Goal: Find specific page/section: Find specific page/section

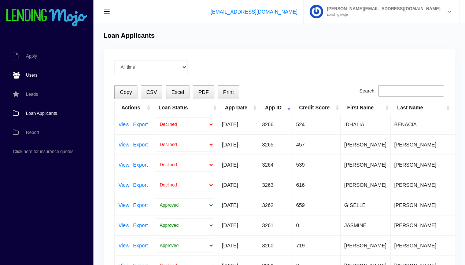
click at [33, 75] on span "Users" at bounding box center [31, 75] width 11 height 4
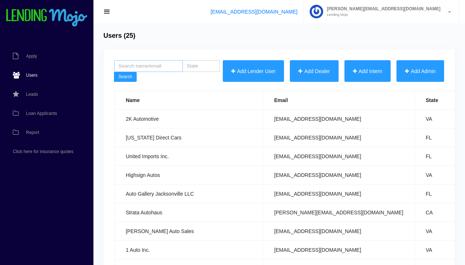
click at [141, 65] on input "search" at bounding box center [148, 66] width 69 height 12
type input "bern"
click at [114, 72] on button "Search" at bounding box center [125, 77] width 23 height 10
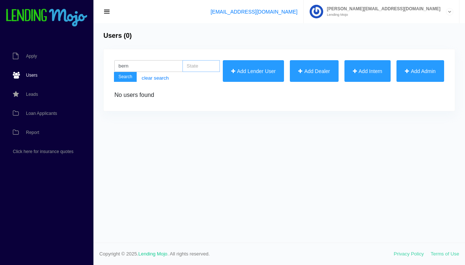
click at [201, 64] on input "search" at bounding box center [200, 66] width 37 height 12
type input "fl"
click at [114, 72] on button "Search" at bounding box center [125, 77] width 23 height 10
click at [126, 76] on button "Search" at bounding box center [125, 77] width 23 height 10
